Goal: Check status: Check status

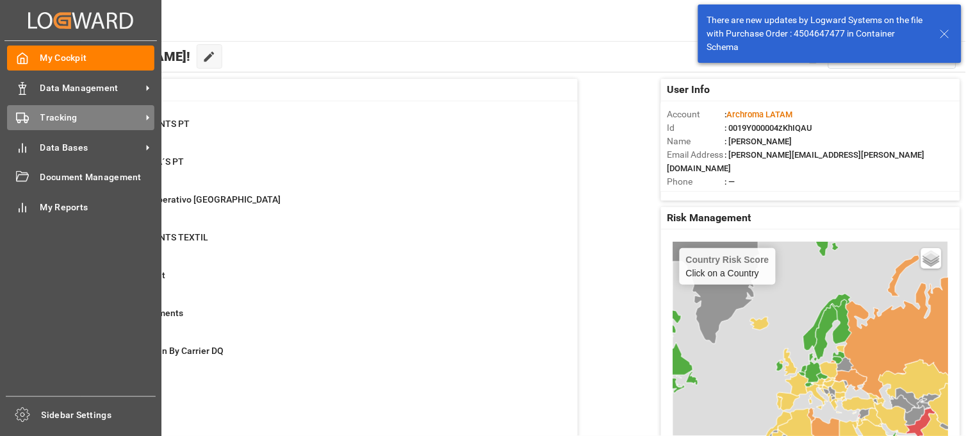
click at [23, 118] on icon at bounding box center [22, 117] width 13 height 13
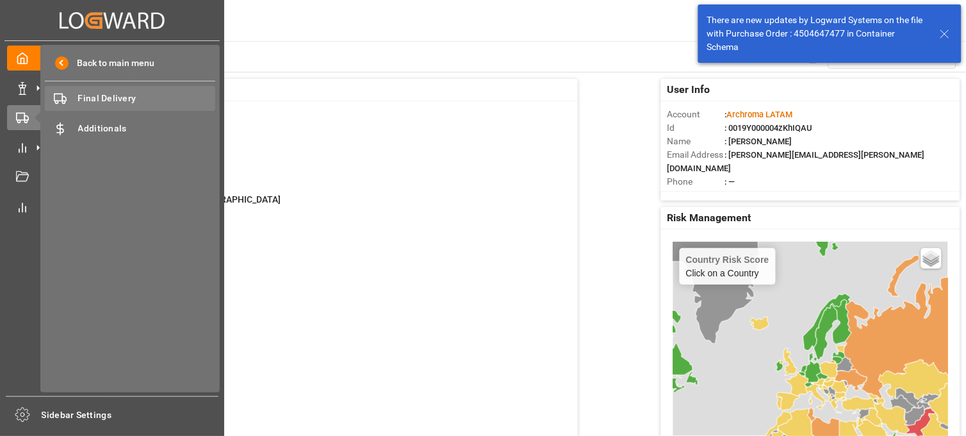
click at [101, 92] on span "Final Delivery" at bounding box center [147, 98] width 138 height 13
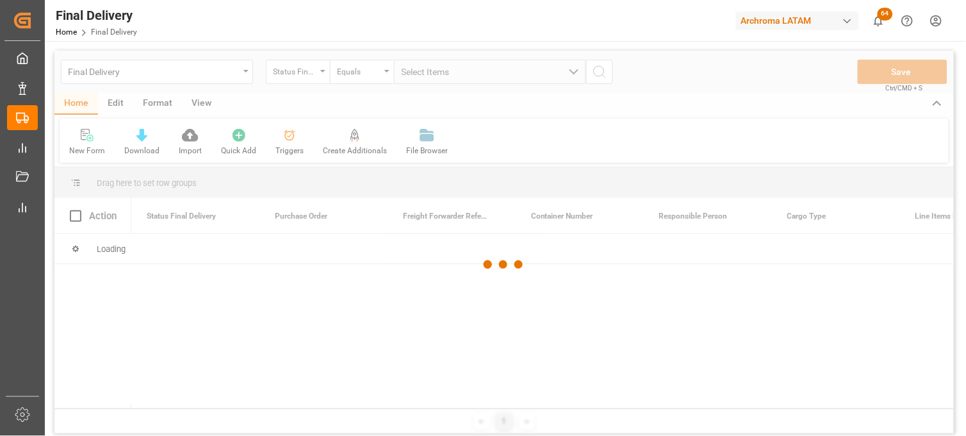
click at [232, 80] on div at bounding box center [503, 265] width 899 height 428
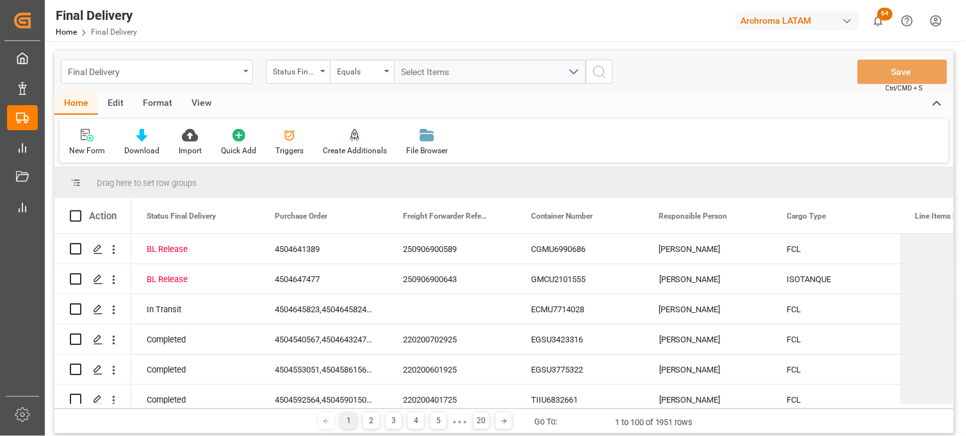
click at [243, 75] on div "Final Delivery" at bounding box center [157, 72] width 192 height 24
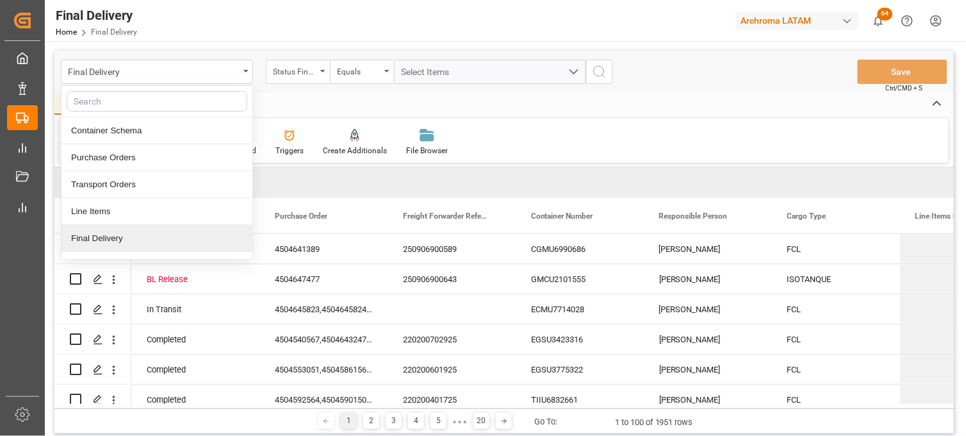
click at [170, 235] on div "Final Delivery" at bounding box center [156, 238] width 191 height 27
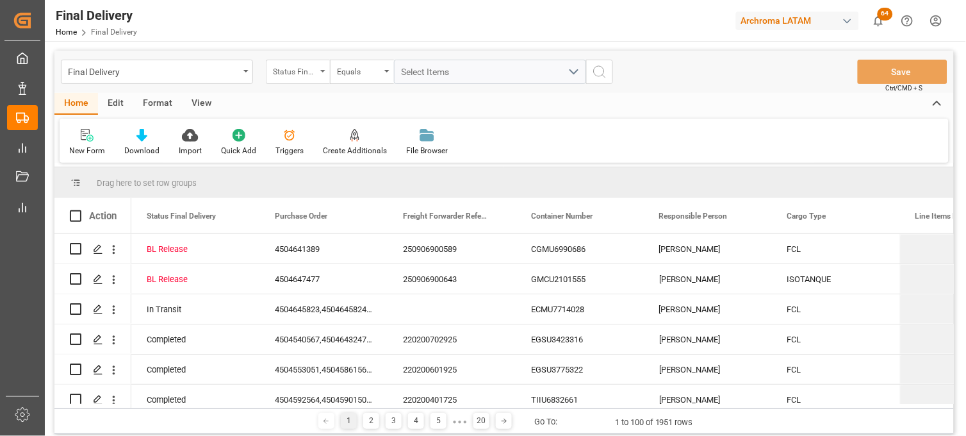
click at [284, 82] on div "Status Final Delivery" at bounding box center [298, 72] width 64 height 24
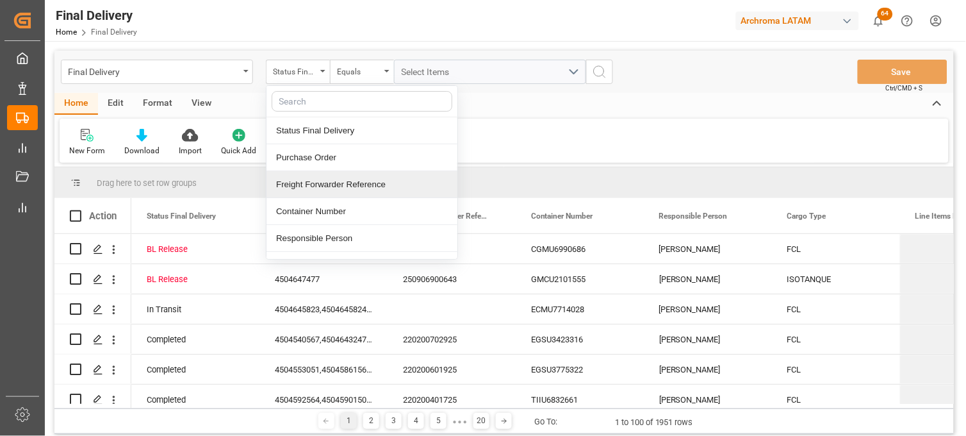
drag, startPoint x: 304, startPoint y: 186, endPoint x: 316, endPoint y: 163, distance: 26.6
click at [304, 186] on div "Freight Forwarder Reference" at bounding box center [361, 184] width 191 height 27
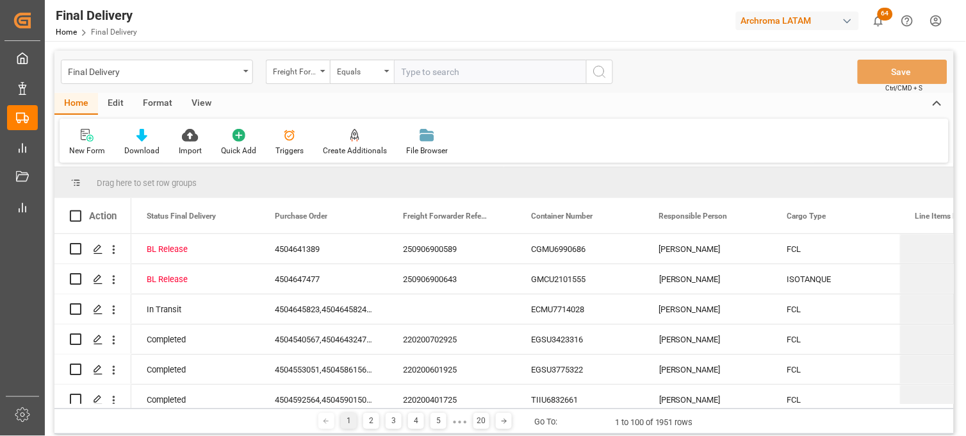
click at [409, 66] on input "text" at bounding box center [490, 72] width 192 height 24
type input "250915080021"
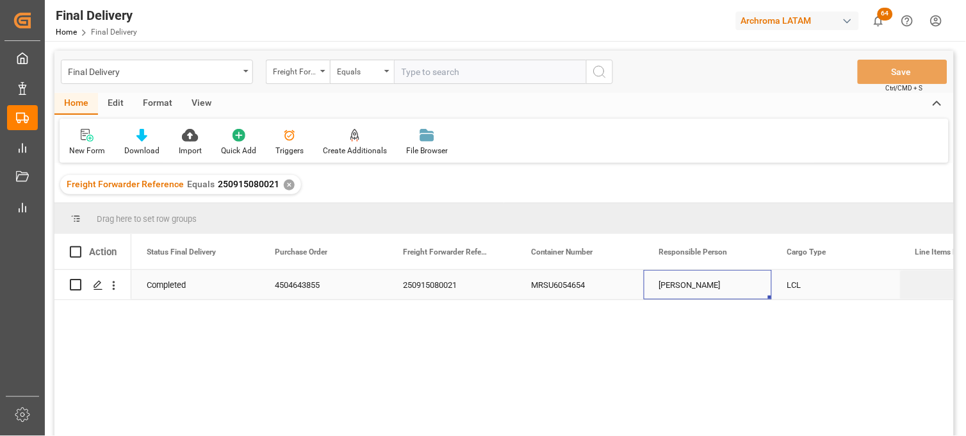
click at [686, 287] on div "[PERSON_NAME]" at bounding box center [708, 284] width 128 height 29
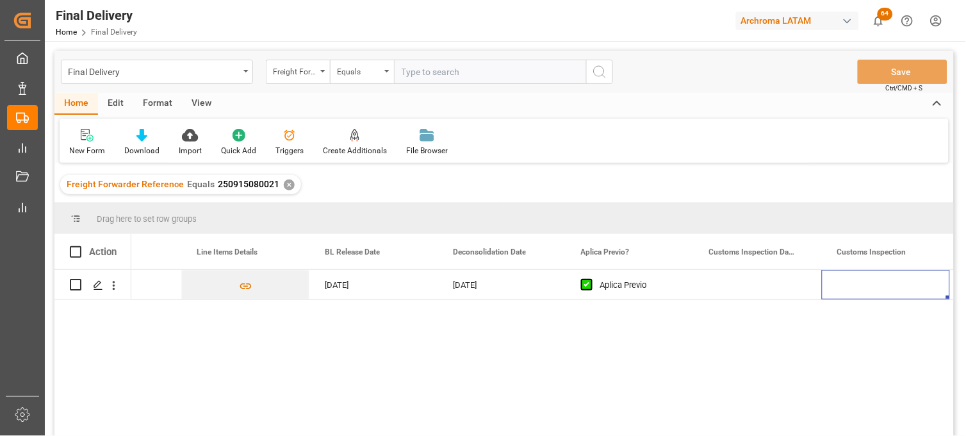
scroll to position [0, 847]
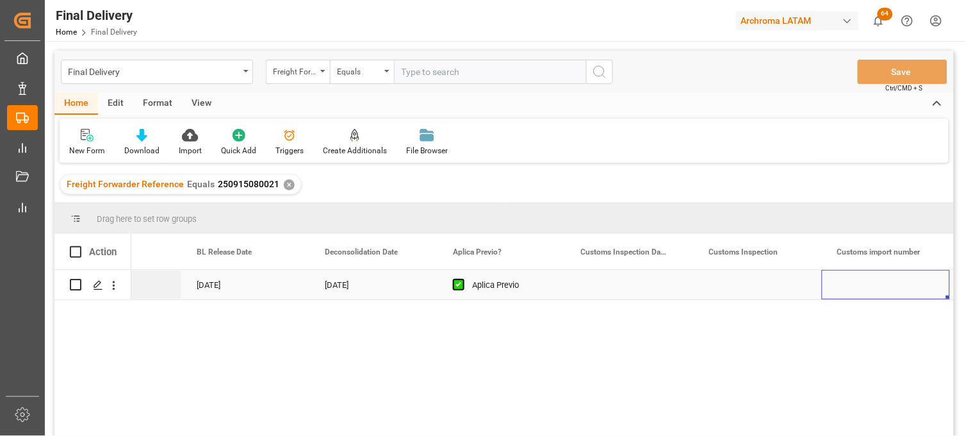
click at [616, 284] on div "Press SPACE to select this row." at bounding box center [630, 284] width 128 height 29
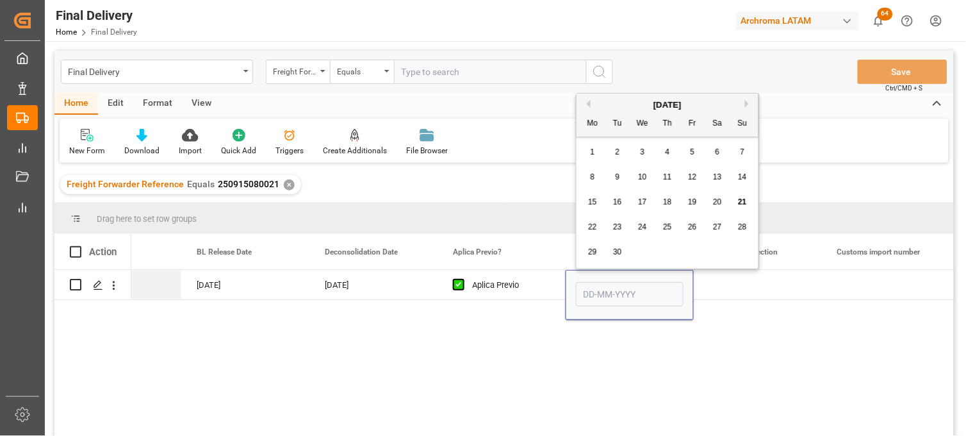
click at [622, 233] on div "23" at bounding box center [618, 227] width 16 height 15
type input "[DATE]"
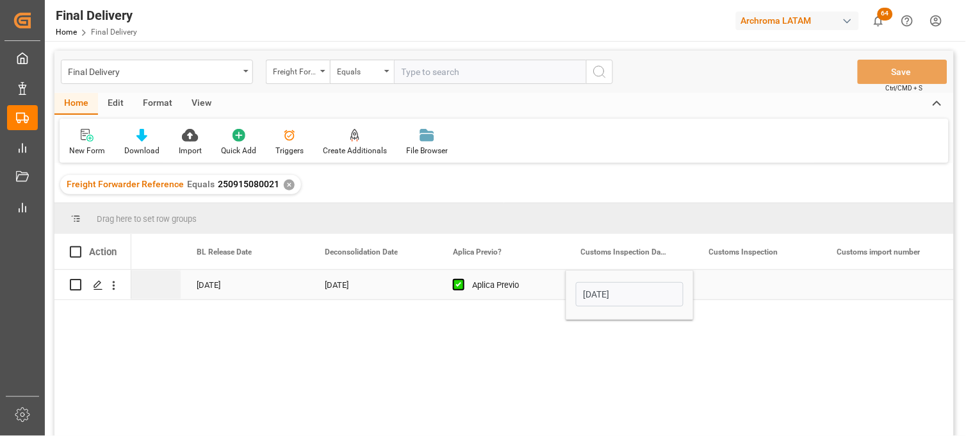
click at [752, 285] on div "Press SPACE to select this row." at bounding box center [758, 284] width 128 height 29
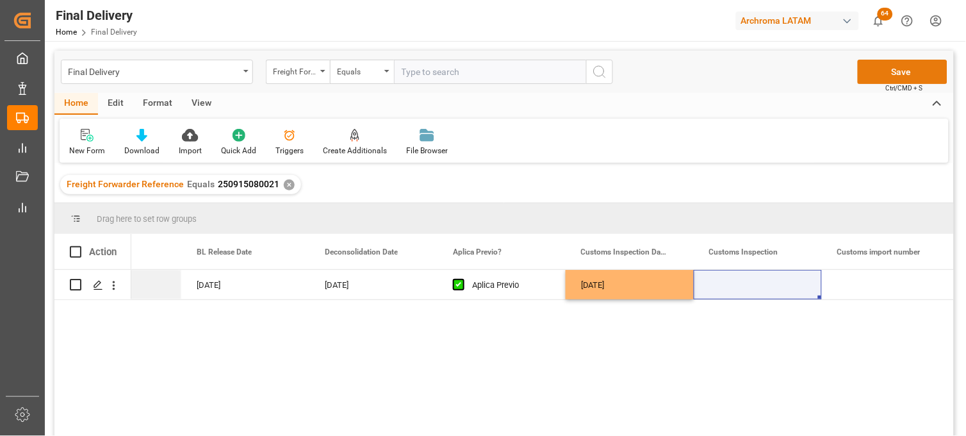
click at [881, 72] on button "Save" at bounding box center [903, 72] width 90 height 24
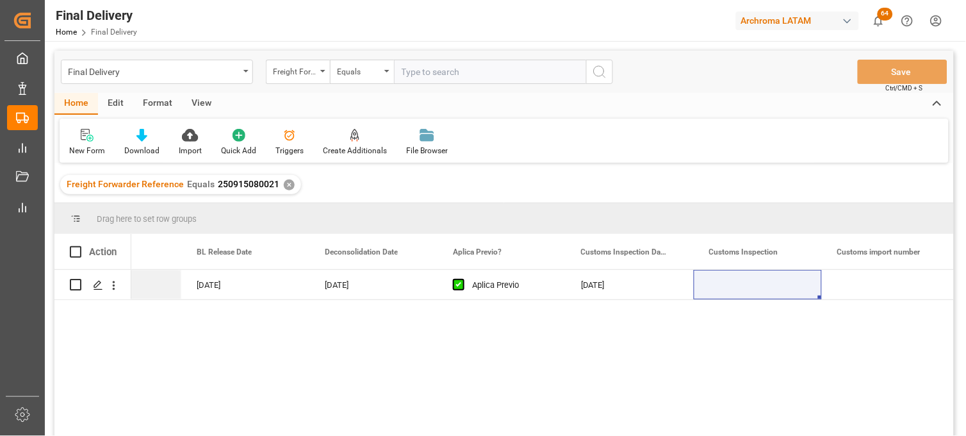
click at [284, 184] on div "✕" at bounding box center [289, 184] width 11 height 11
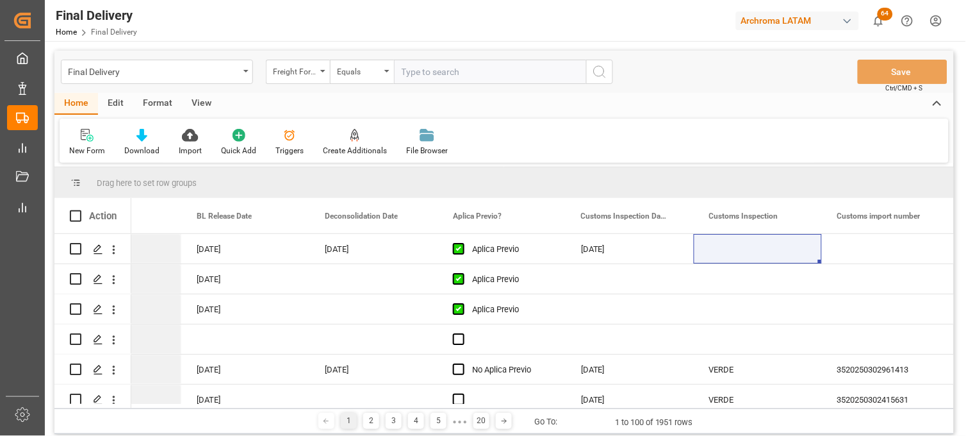
click at [415, 73] on input "text" at bounding box center [490, 72] width 192 height 24
paste input "250915080104"
type input "250915080104"
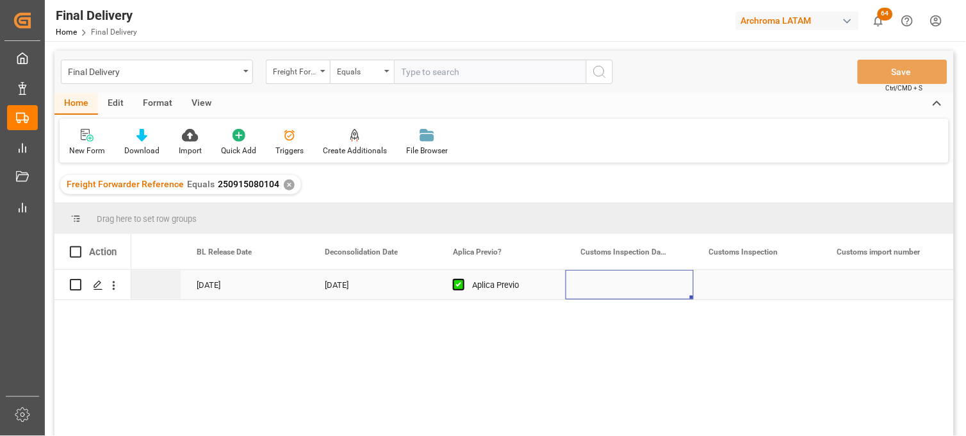
click at [612, 286] on div "Press SPACE to select this row." at bounding box center [630, 284] width 128 height 29
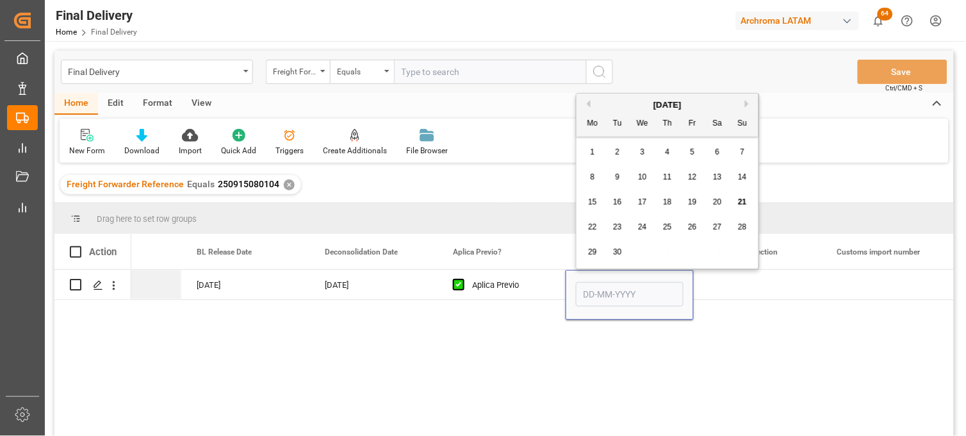
click at [592, 231] on span "22" at bounding box center [592, 226] width 8 height 9
type input "[DATE]"
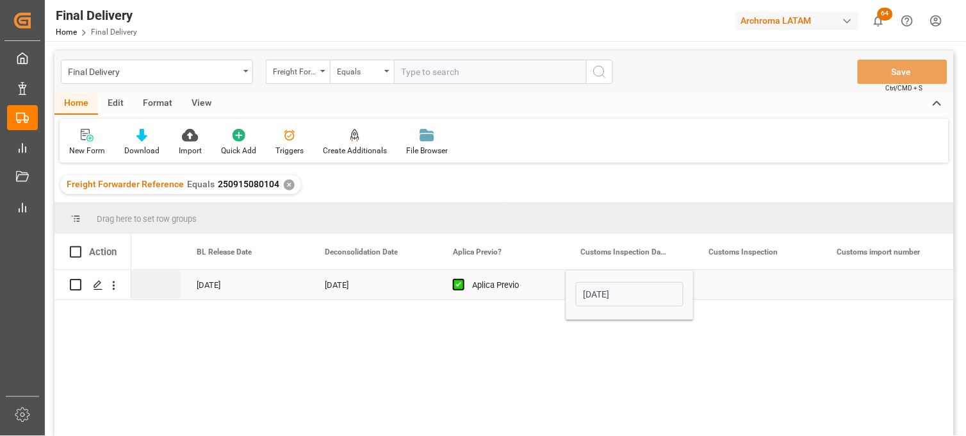
click at [727, 282] on div "Press SPACE to select this row." at bounding box center [758, 284] width 128 height 29
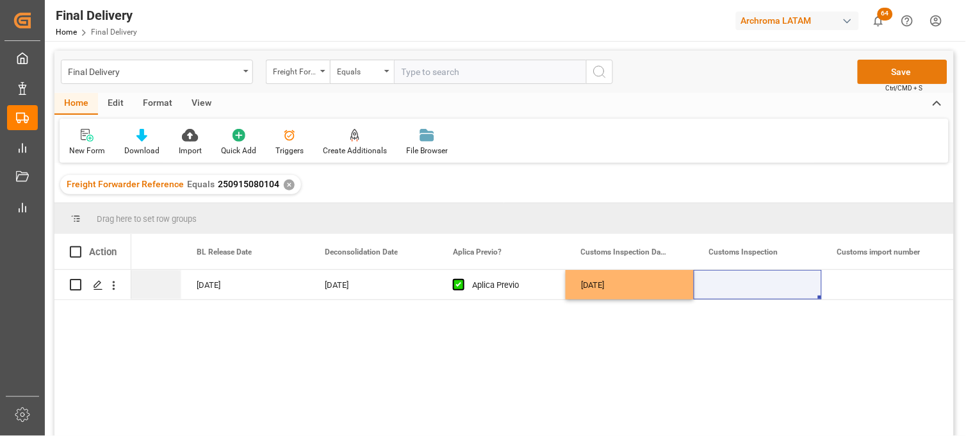
click at [886, 76] on button "Save" at bounding box center [903, 72] width 90 height 24
